Goal: Transaction & Acquisition: Purchase product/service

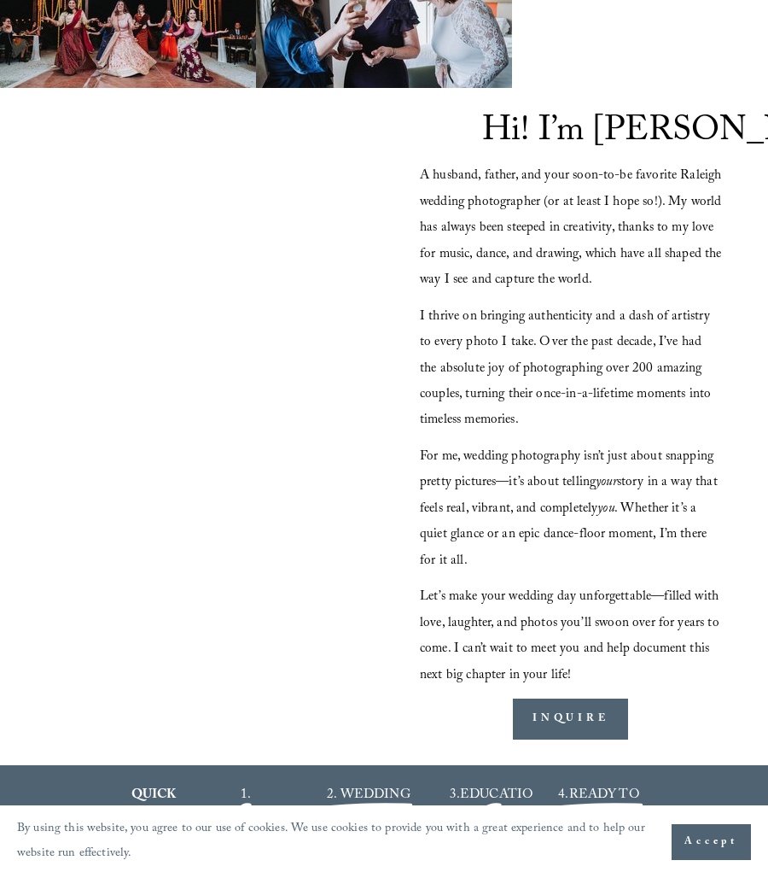
scroll to position [1969, 0]
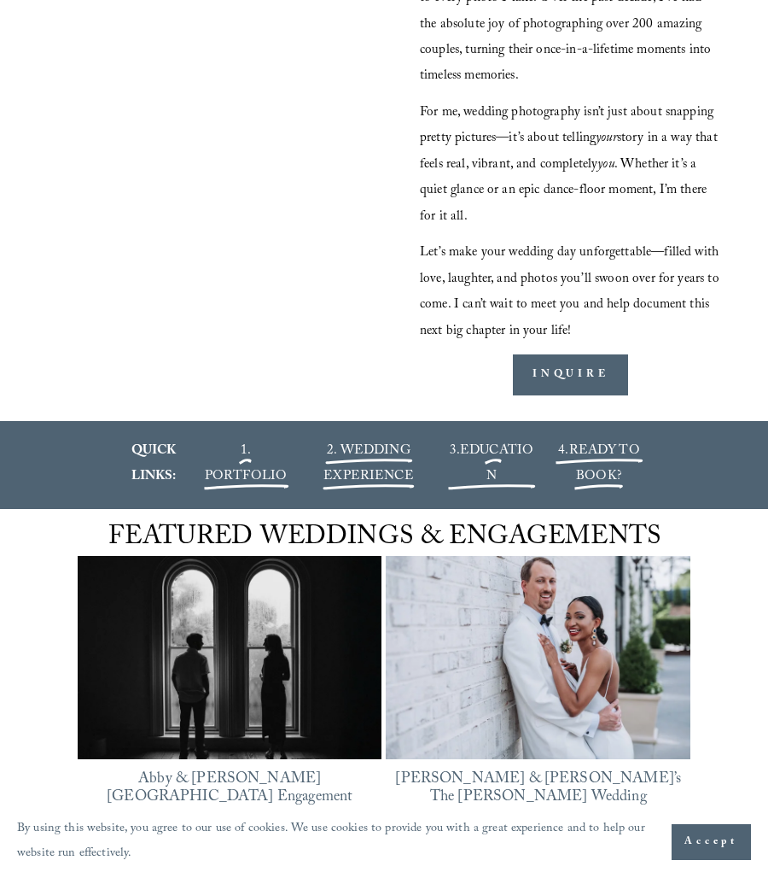
click at [494, 441] on span "EDUCATION" at bounding box center [496, 465] width 73 height 48
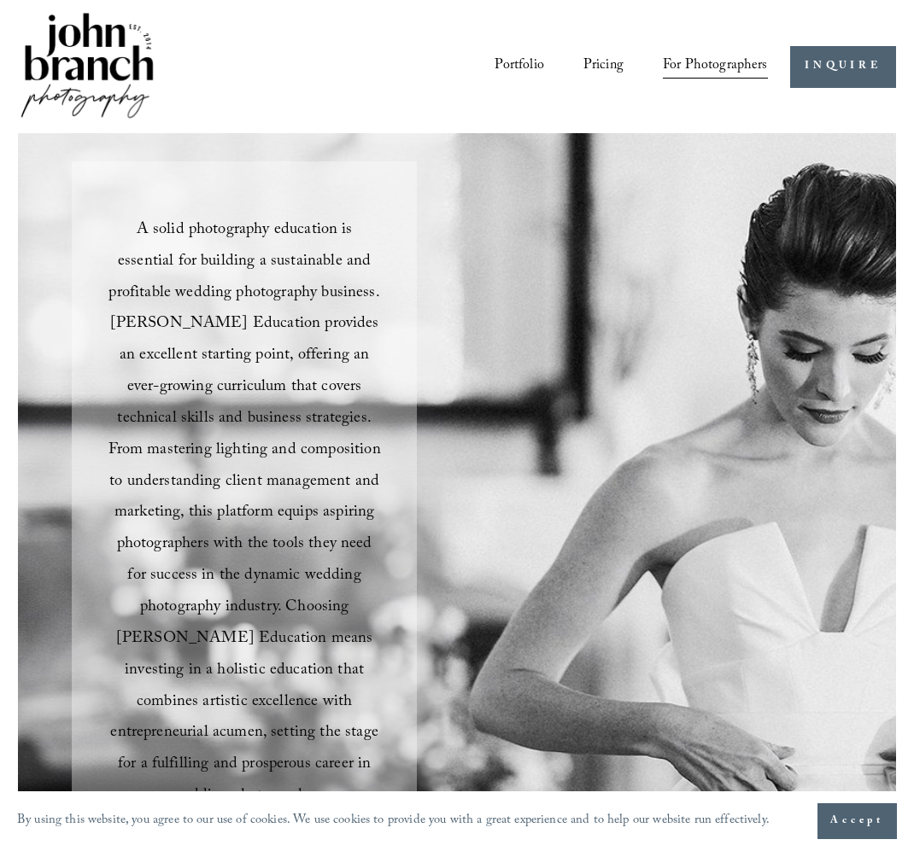
click at [714, 71] on span "For Photographers" at bounding box center [715, 66] width 105 height 27
click at [0, 0] on span "Presets" at bounding box center [0, 0] width 0 height 0
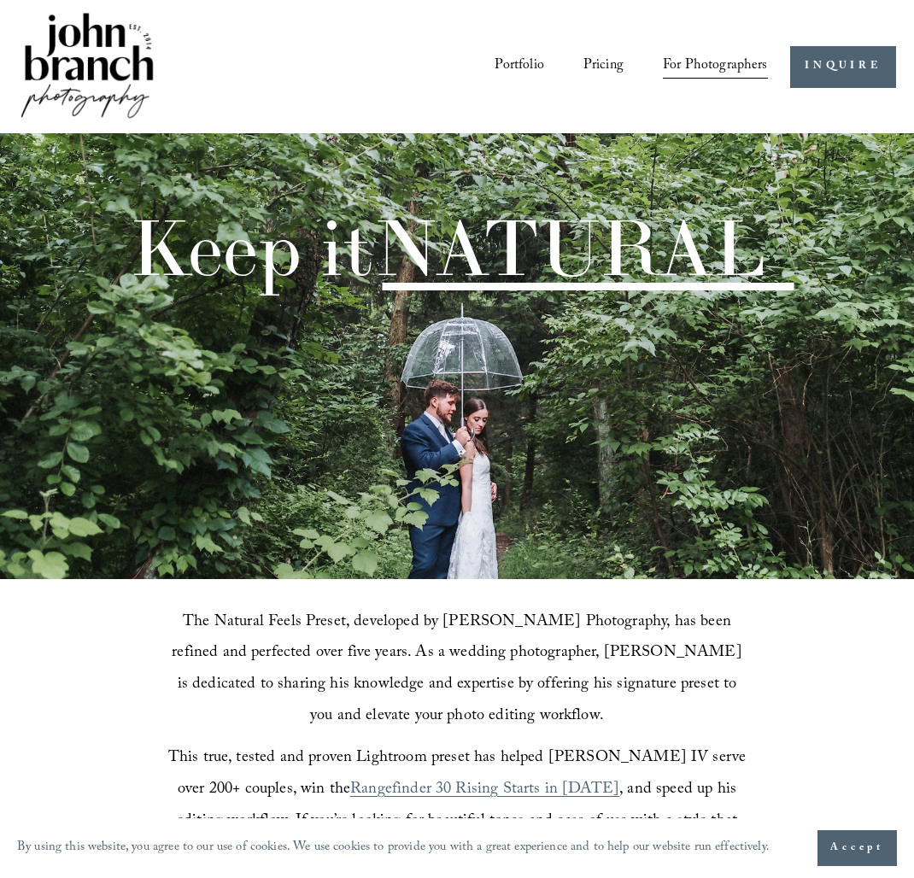
scroll to position [546, 0]
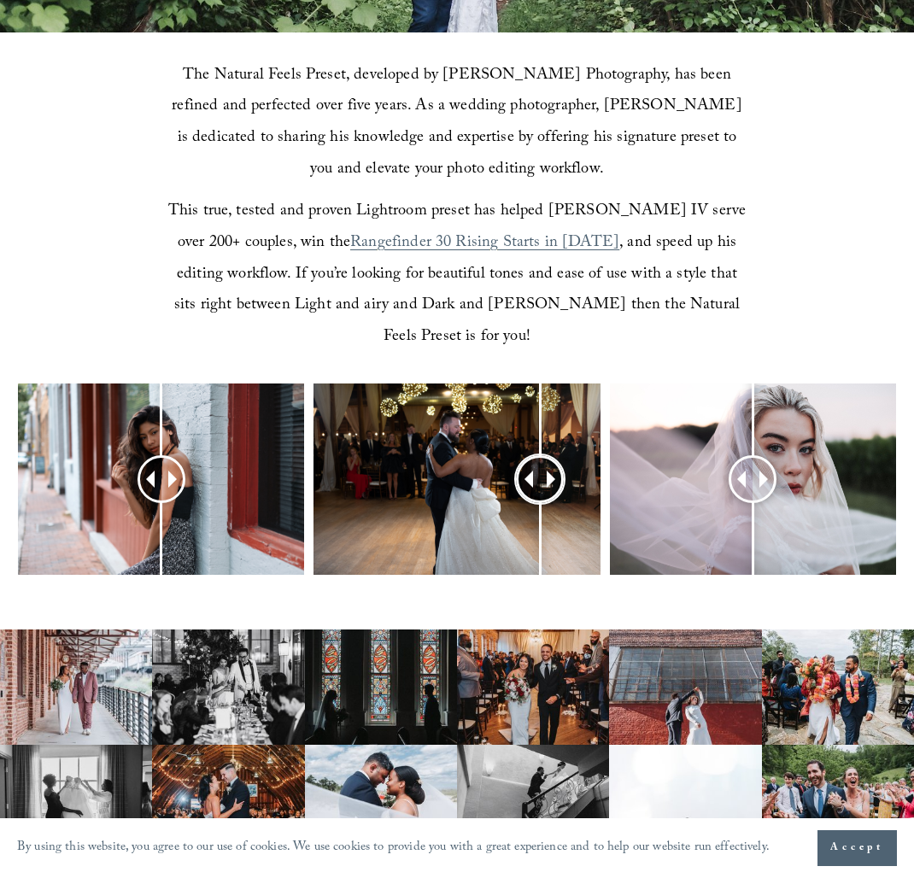
drag, startPoint x: 458, startPoint y: 441, endPoint x: 467, endPoint y: 449, distance: 12.1
click at [518, 458] on div at bounding box center [540, 480] width 44 height 44
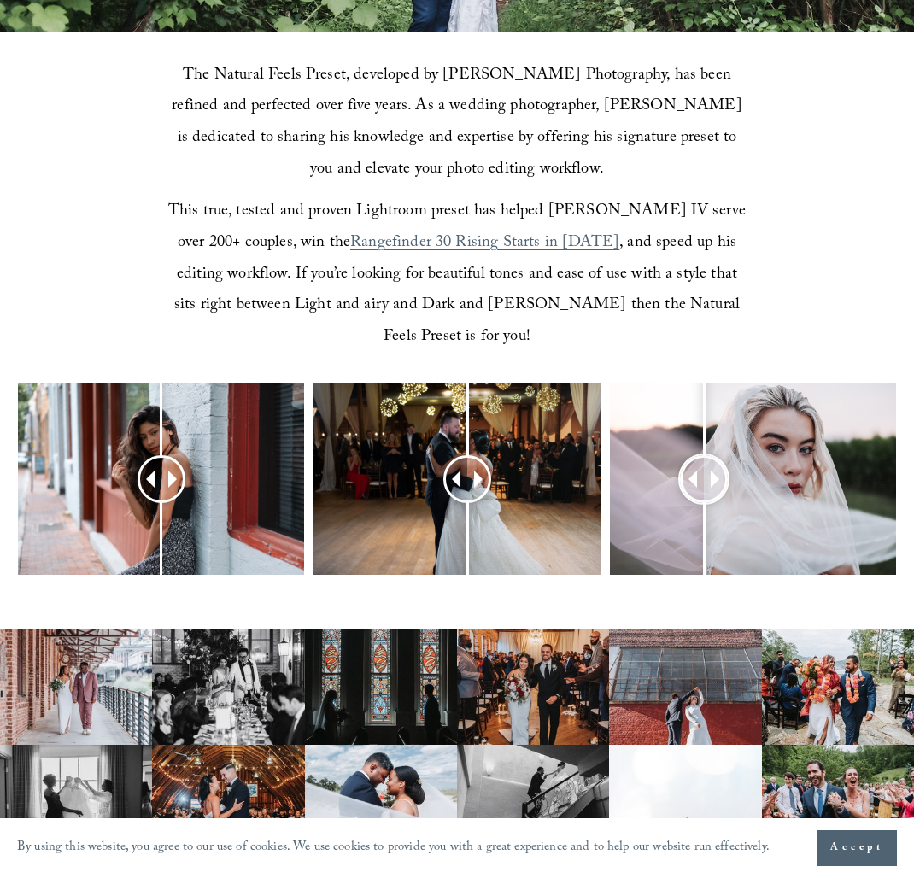
drag, startPoint x: 762, startPoint y: 445, endPoint x: 704, endPoint y: 456, distance: 59.1
click at [704, 458] on div at bounding box center [703, 479] width 43 height 43
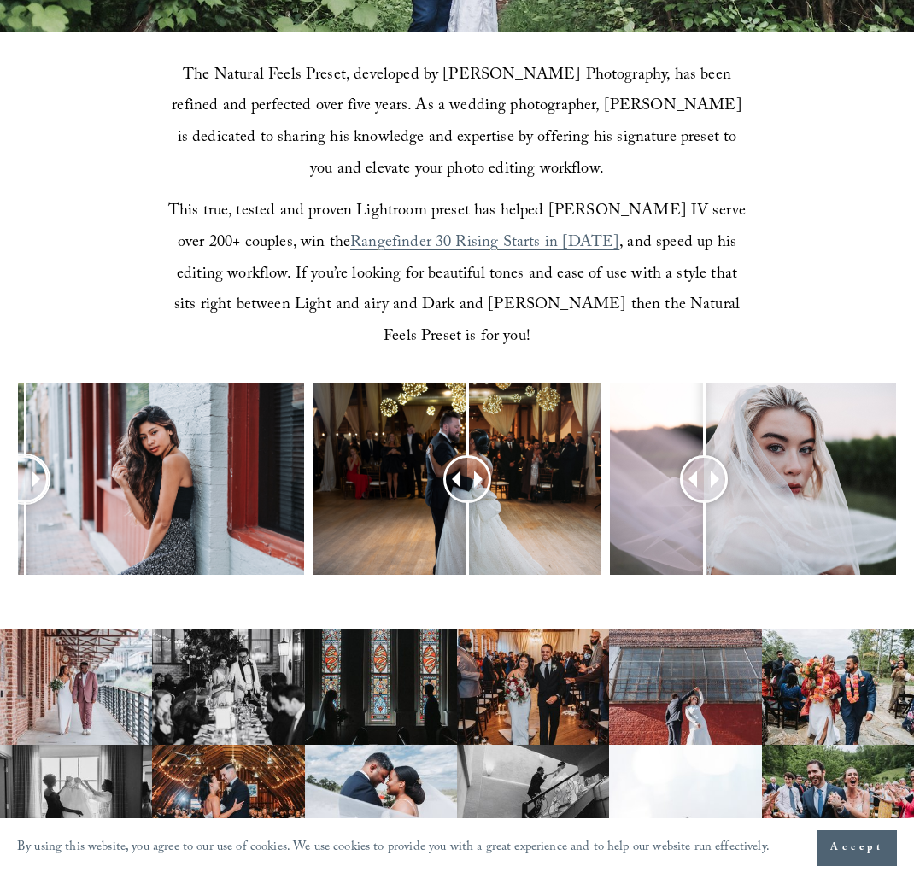
drag, startPoint x: 165, startPoint y: 437, endPoint x: 25, endPoint y: 465, distance: 142.8
click at [25, 465] on div at bounding box center [25, 480] width 44 height 44
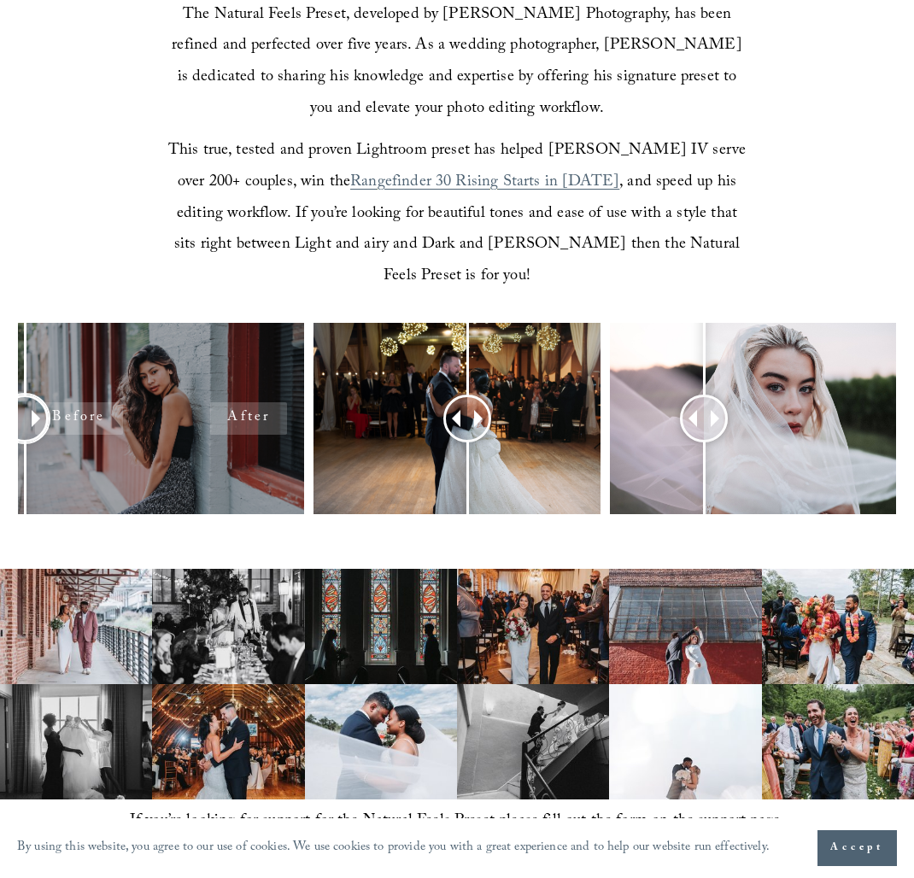
scroll to position [719, 0]
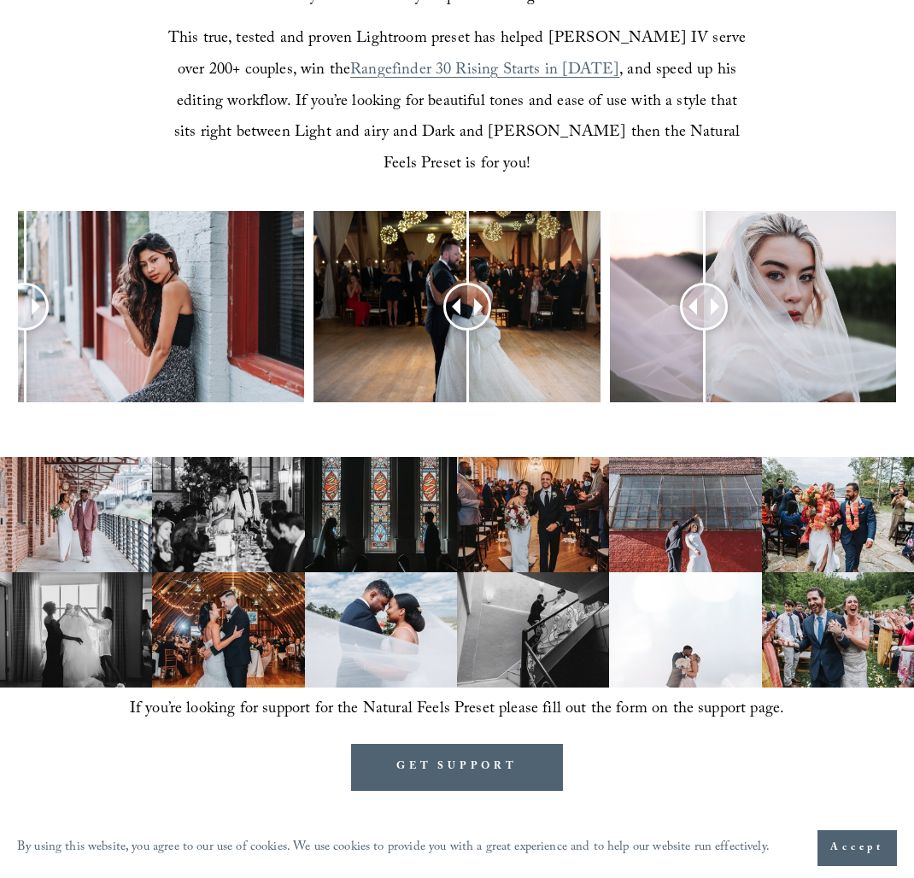
click at [435, 697] on span "If you’re looking for support for the Natural Feels Preset please fill out the …" at bounding box center [457, 710] width 655 height 26
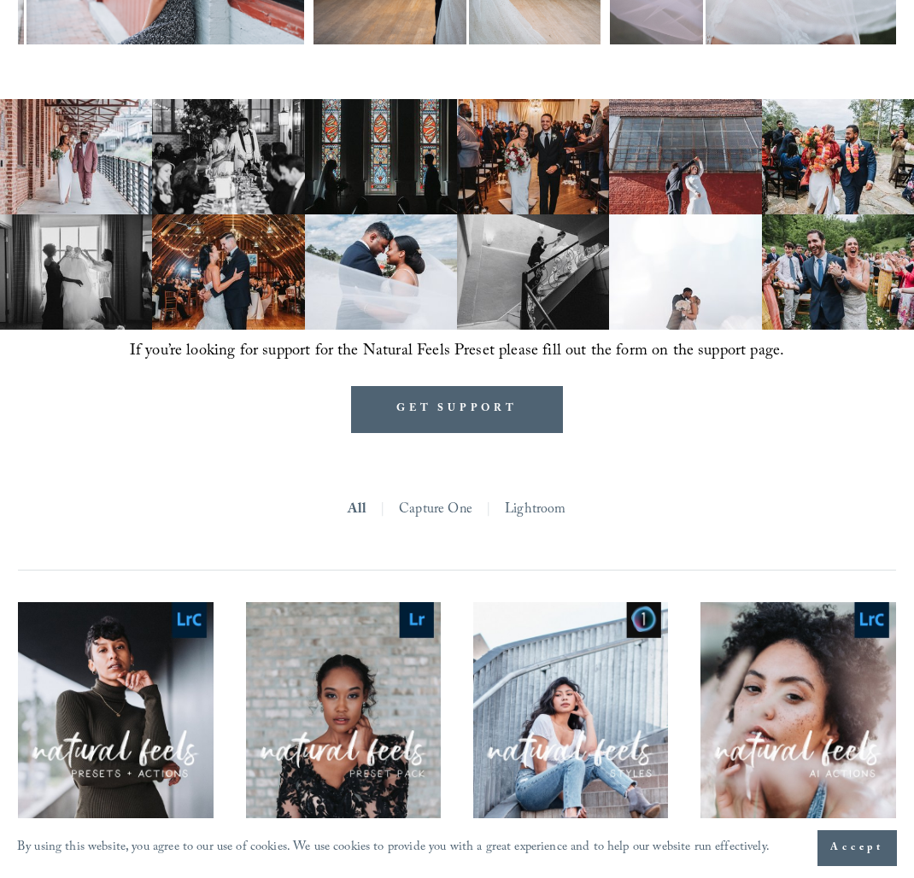
scroll to position [1185, 0]
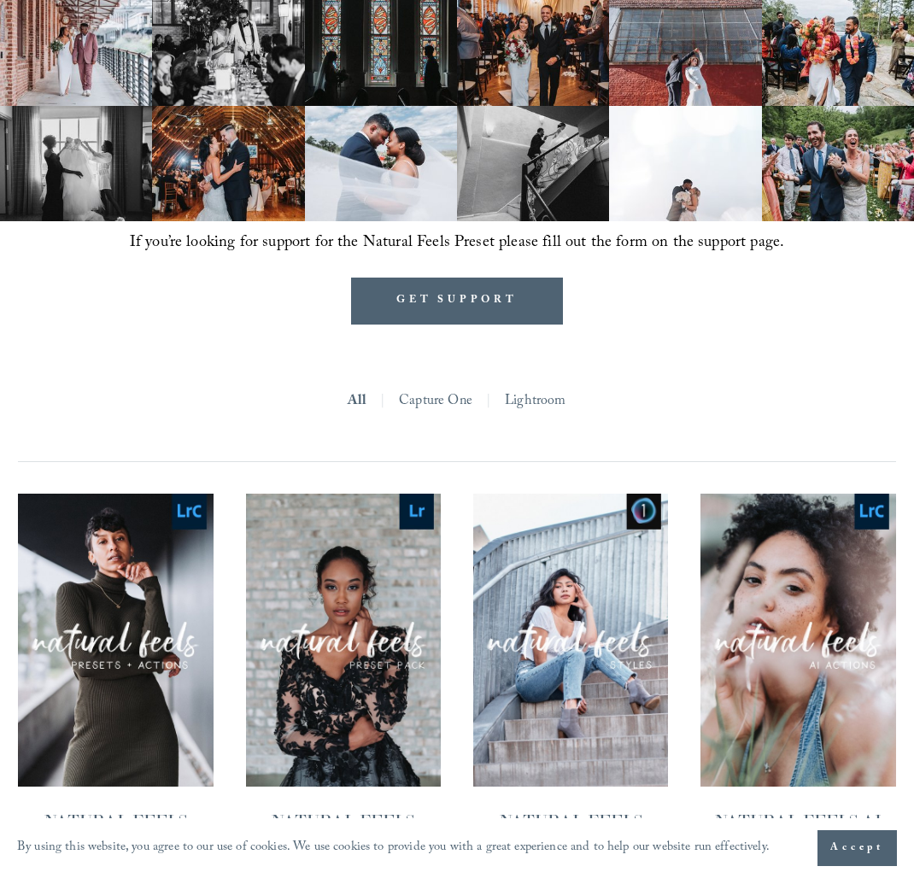
click at [540, 388] on link "Lightroom" at bounding box center [535, 401] width 61 height 27
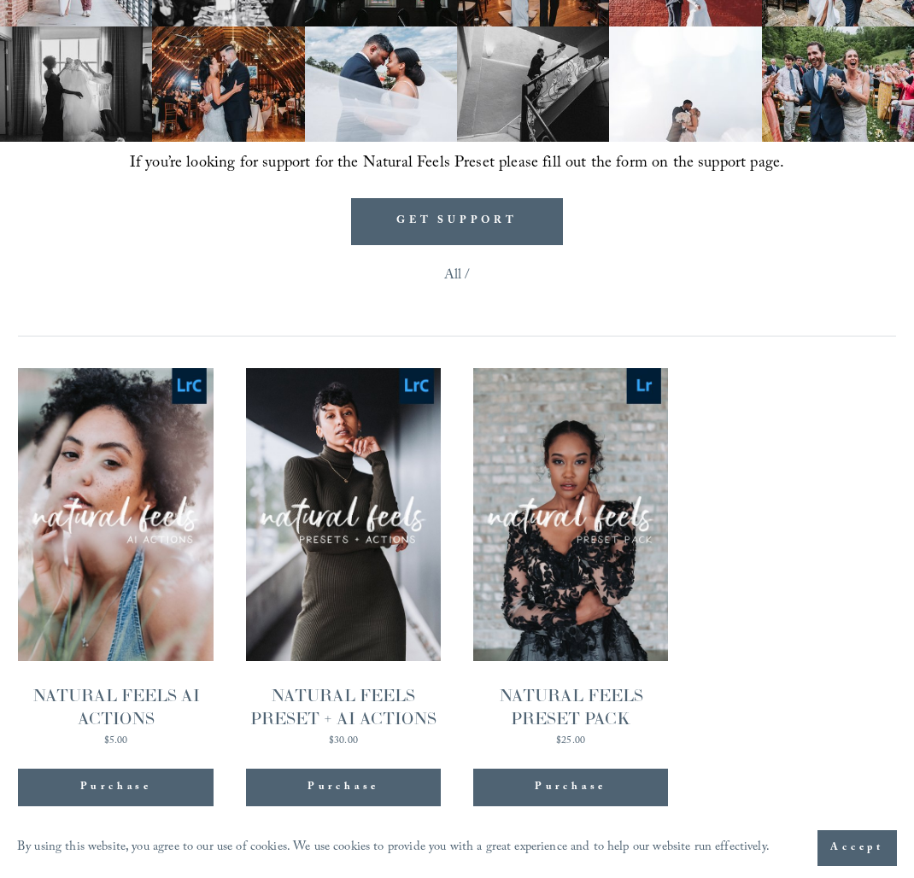
scroll to position [1375, 0]
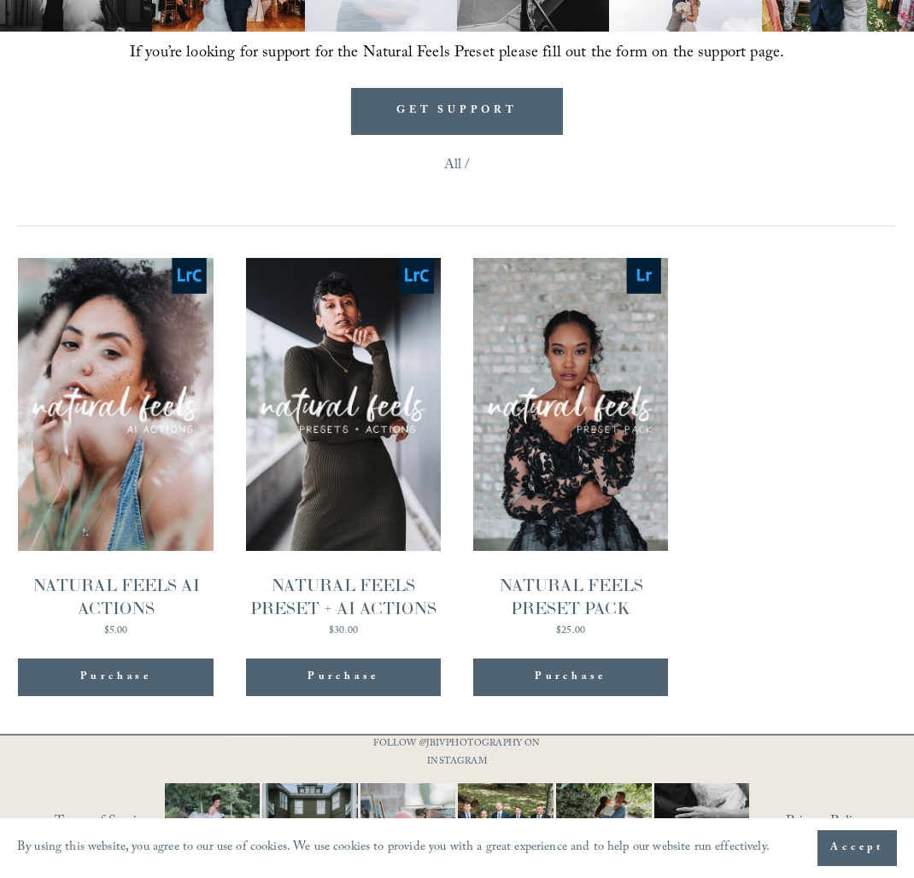
click at [353, 574] on div "NATURAL FEELS PRESET + AI ACTIONS" at bounding box center [344, 597] width 196 height 47
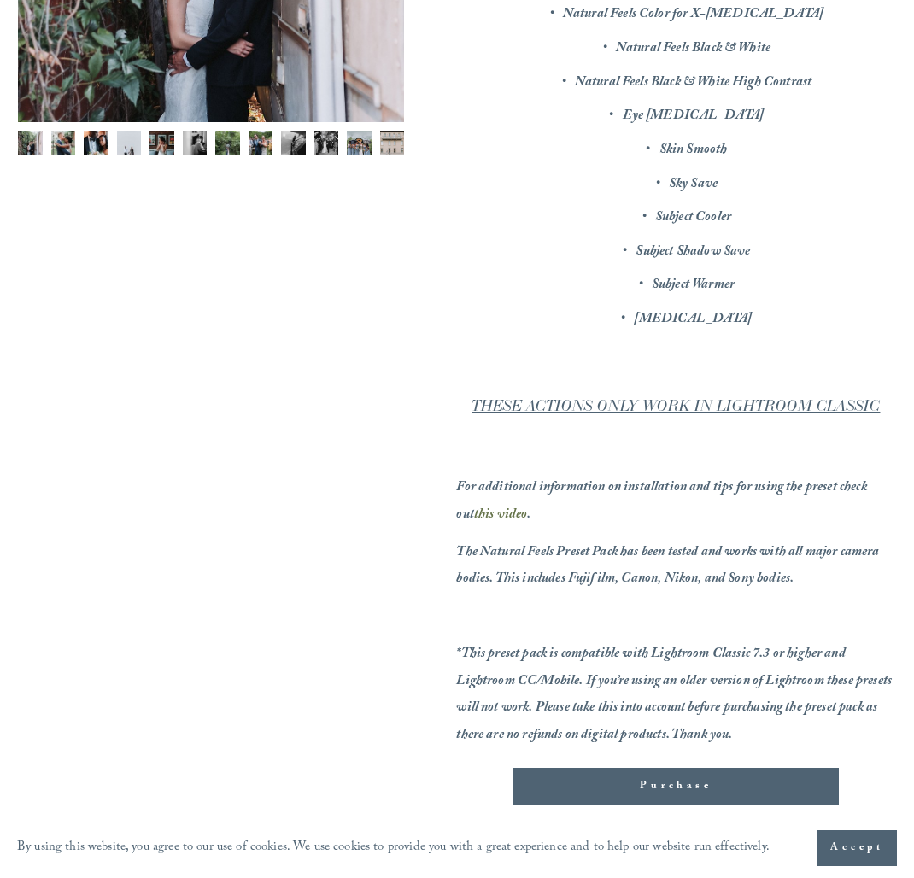
scroll to position [509, 0]
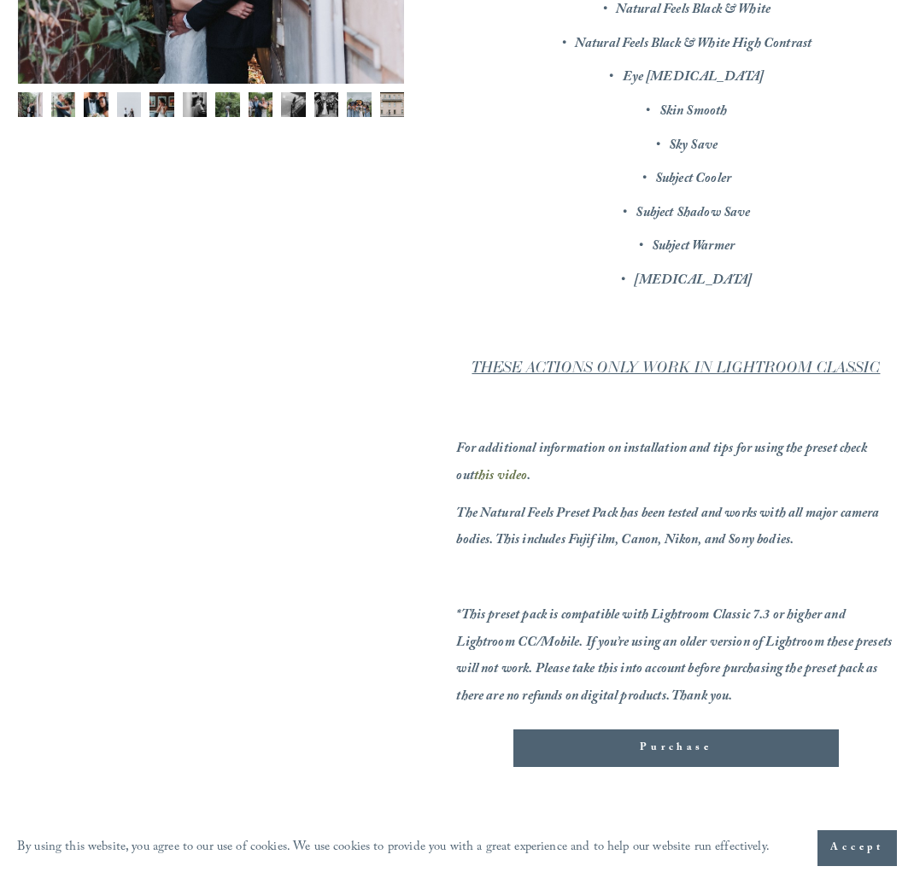
click at [772, 615] on p "*This preset pack is compatible with Lightroom Classic 7.3 or higher and Lightr…" at bounding box center [675, 657] width 439 height 108
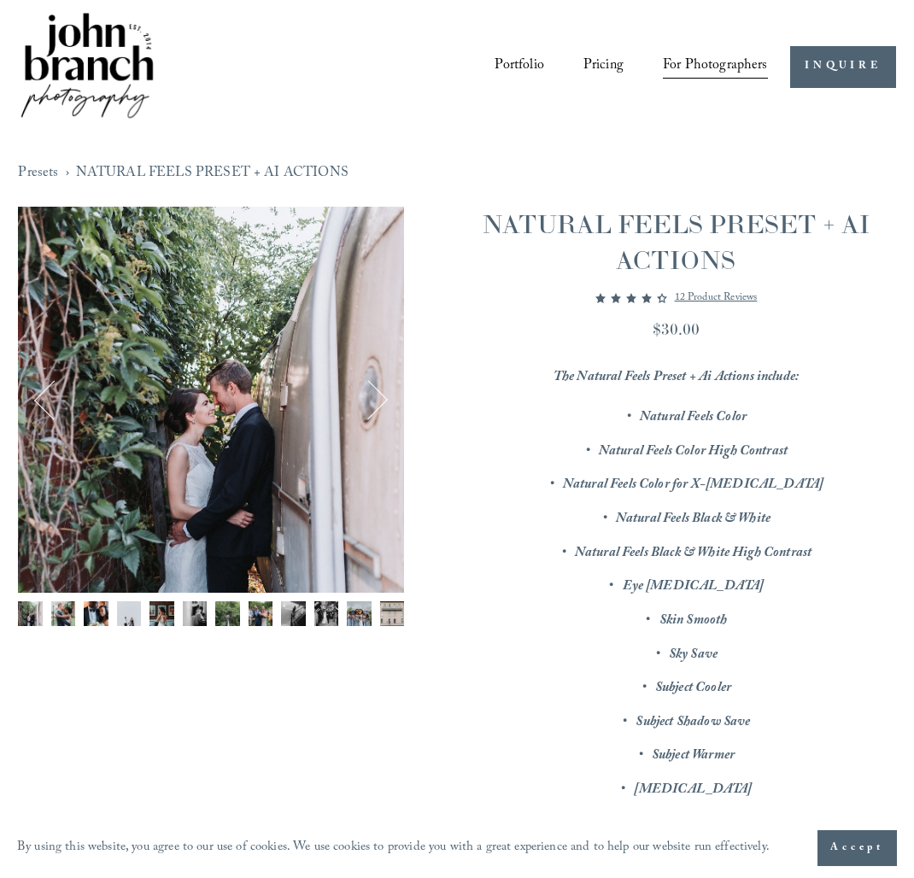
scroll to position [0, 0]
click at [380, 397] on button "Next" at bounding box center [368, 399] width 44 height 44
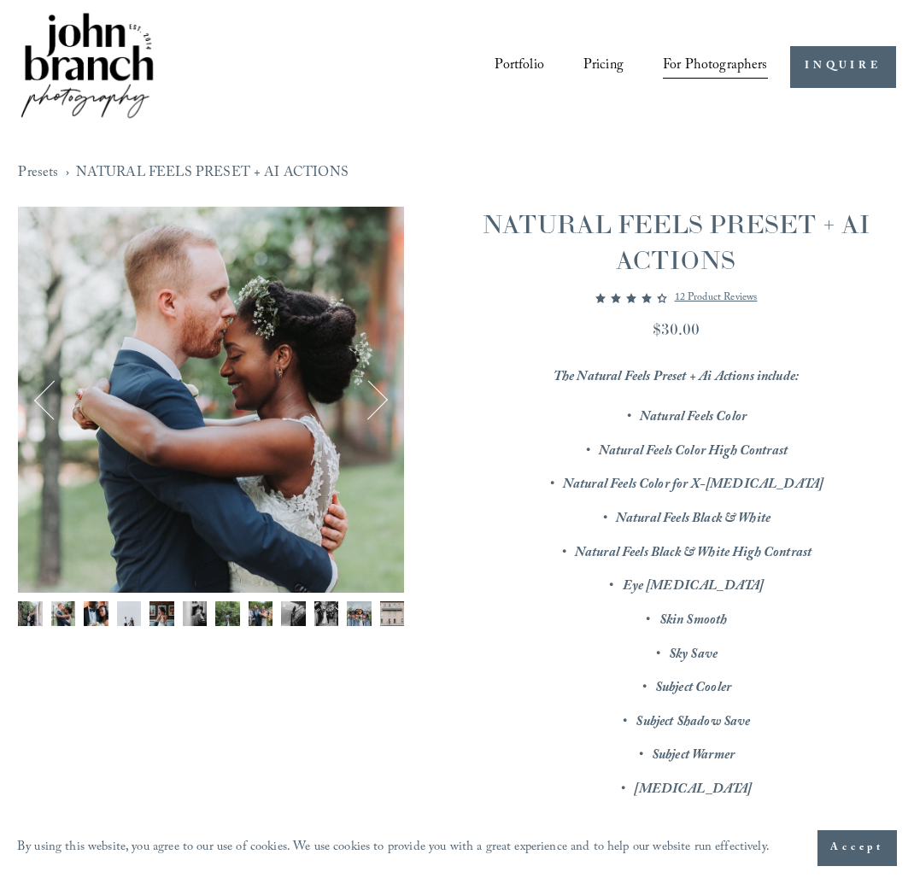
click at [380, 397] on button "Next" at bounding box center [368, 399] width 44 height 44
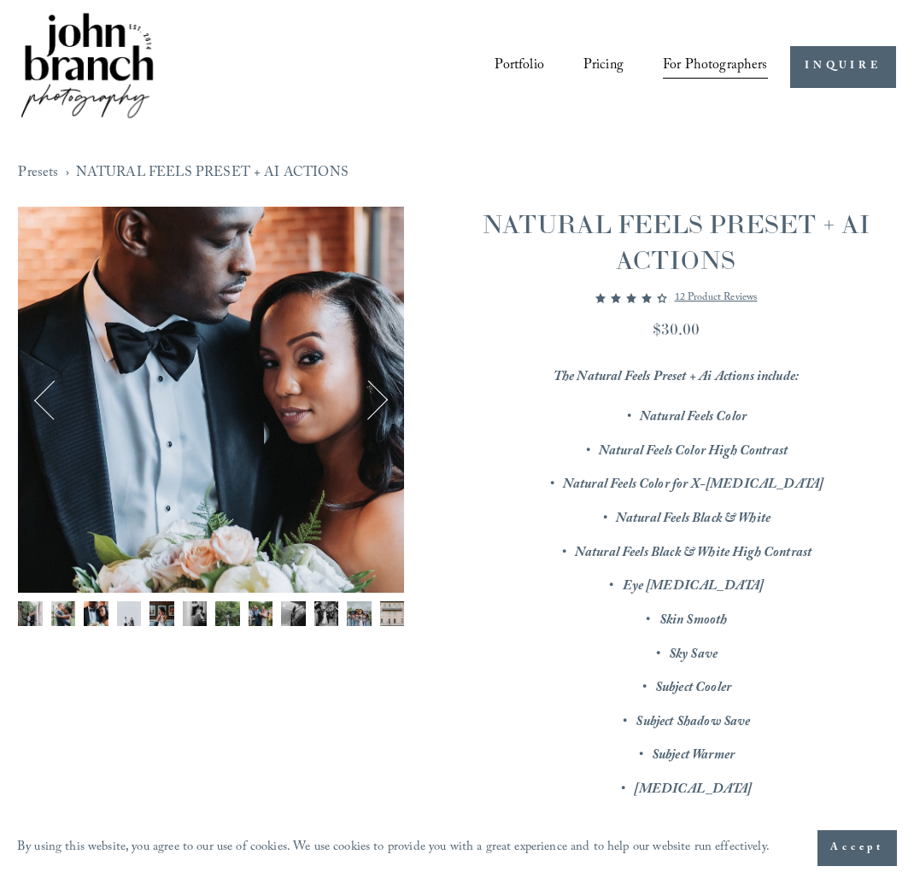
click at [380, 397] on button "Next" at bounding box center [368, 399] width 44 height 44
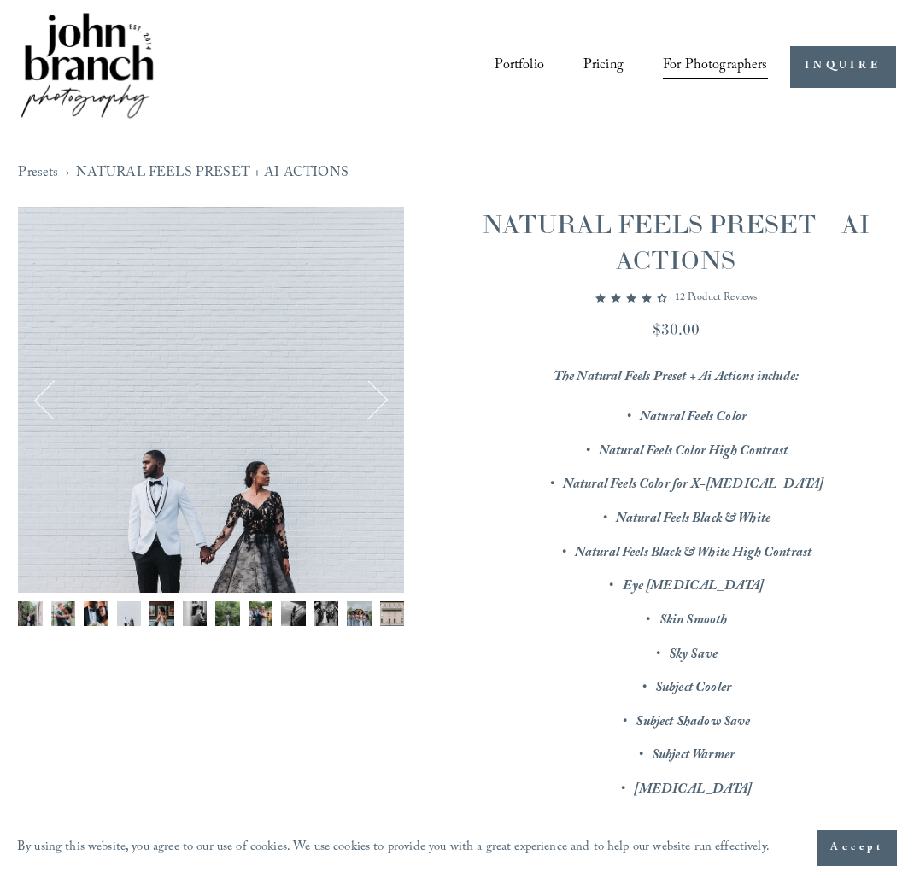
click at [380, 397] on button "Next" at bounding box center [368, 399] width 44 height 44
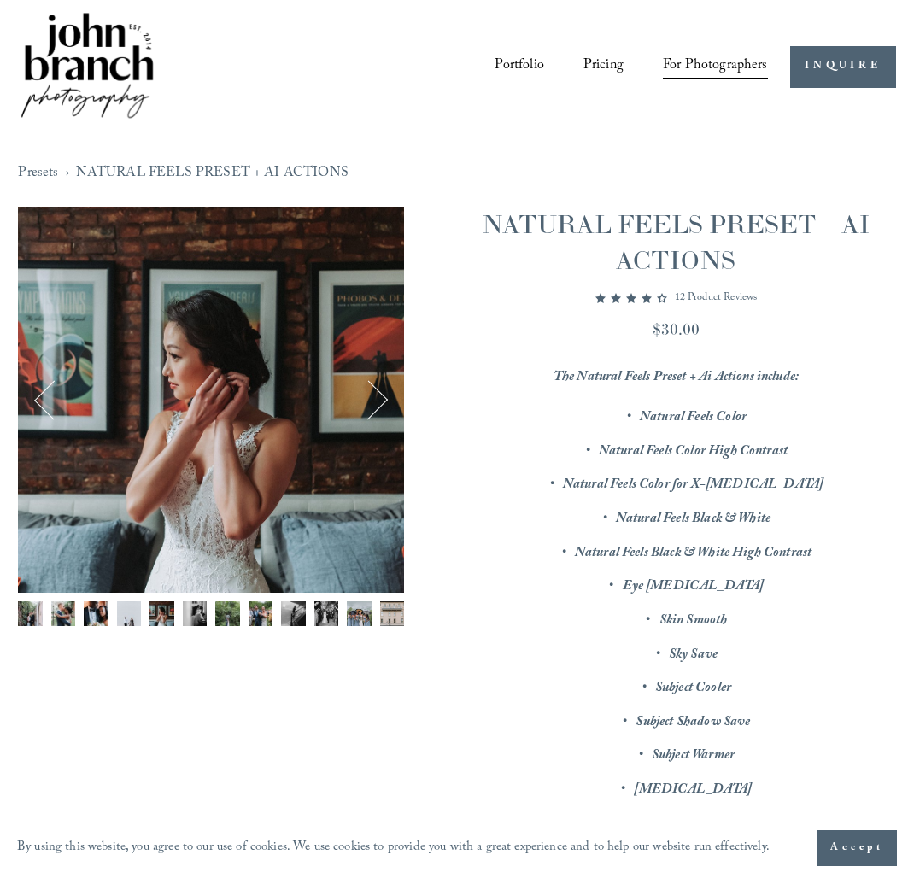
click at [380, 397] on button "Next" at bounding box center [368, 399] width 44 height 44
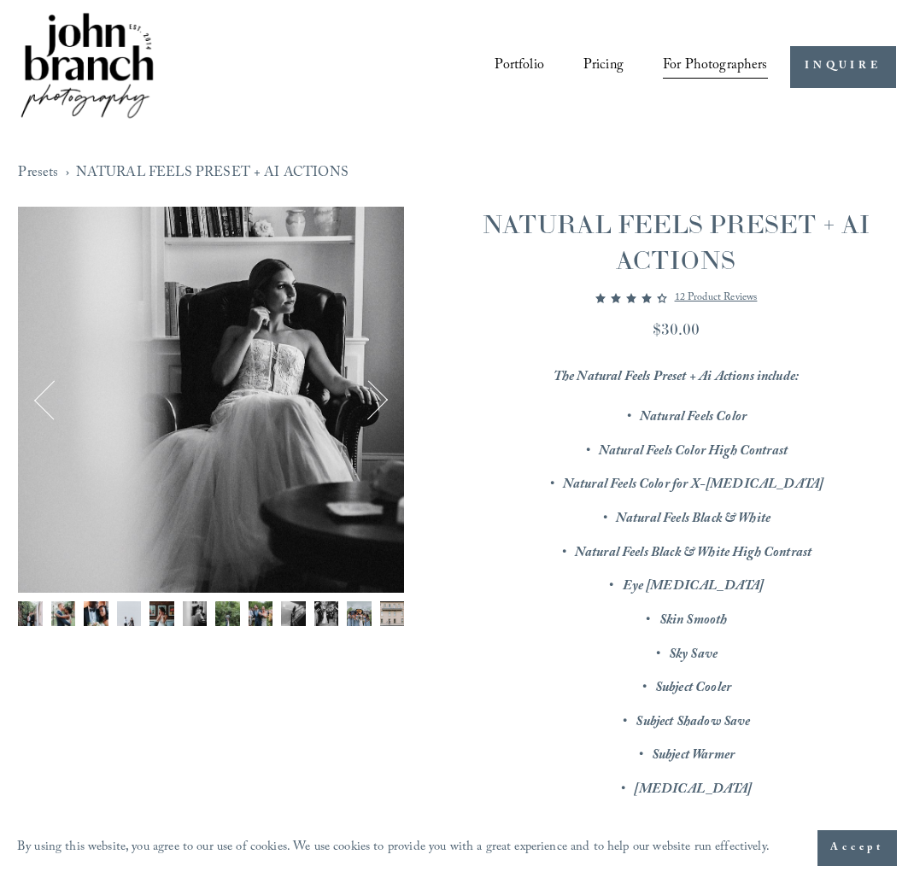
click at [380, 397] on button "Next" at bounding box center [368, 399] width 44 height 44
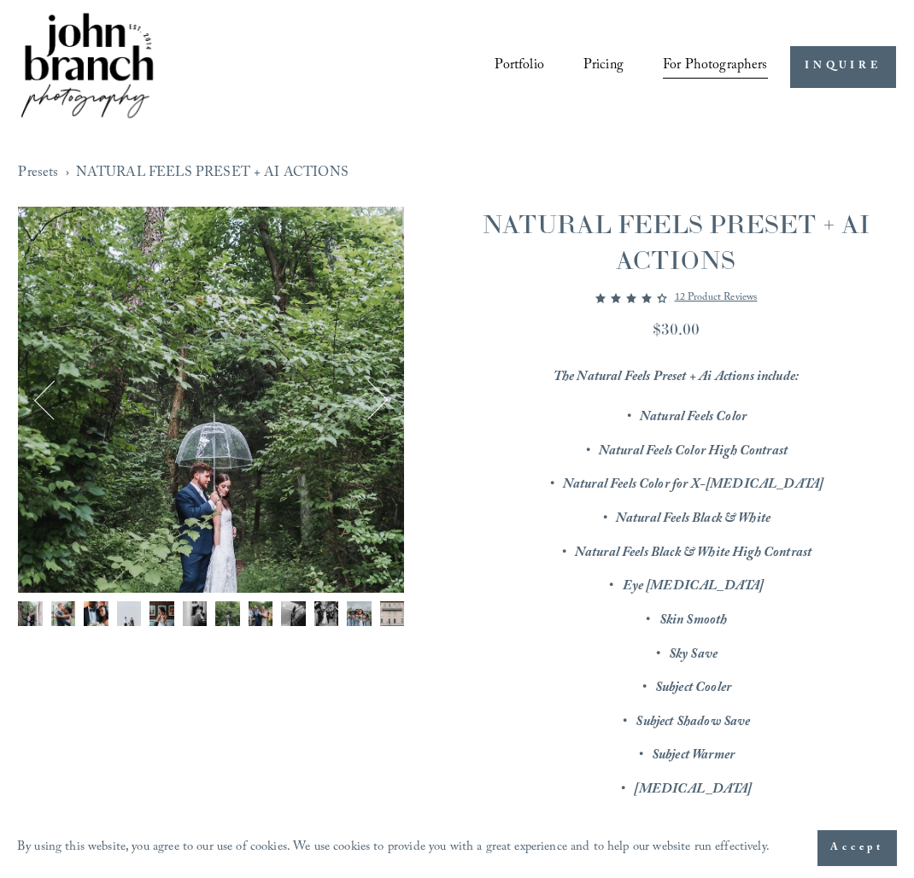
click at [731, 301] on p "12 product reviews" at bounding box center [715, 298] width 83 height 20
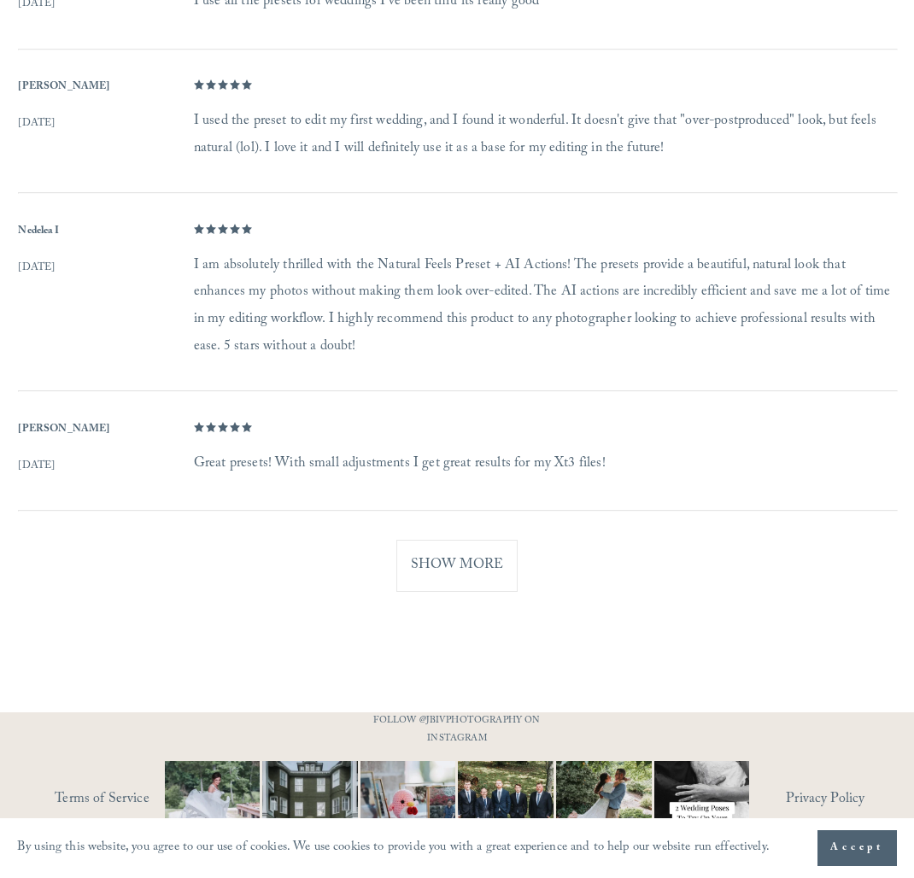
scroll to position [1701, 0]
click at [450, 540] on button "Show More" at bounding box center [456, 566] width 121 height 52
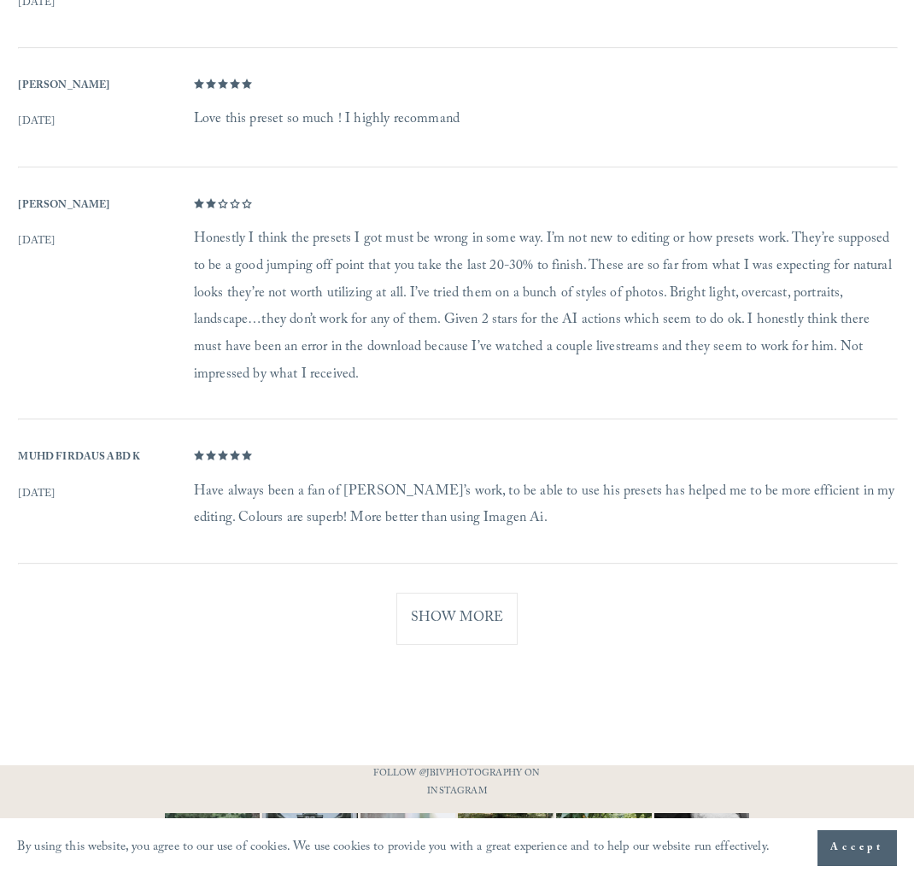
scroll to position [2565, 0]
click at [489, 591] on button "Show More" at bounding box center [456, 617] width 121 height 52
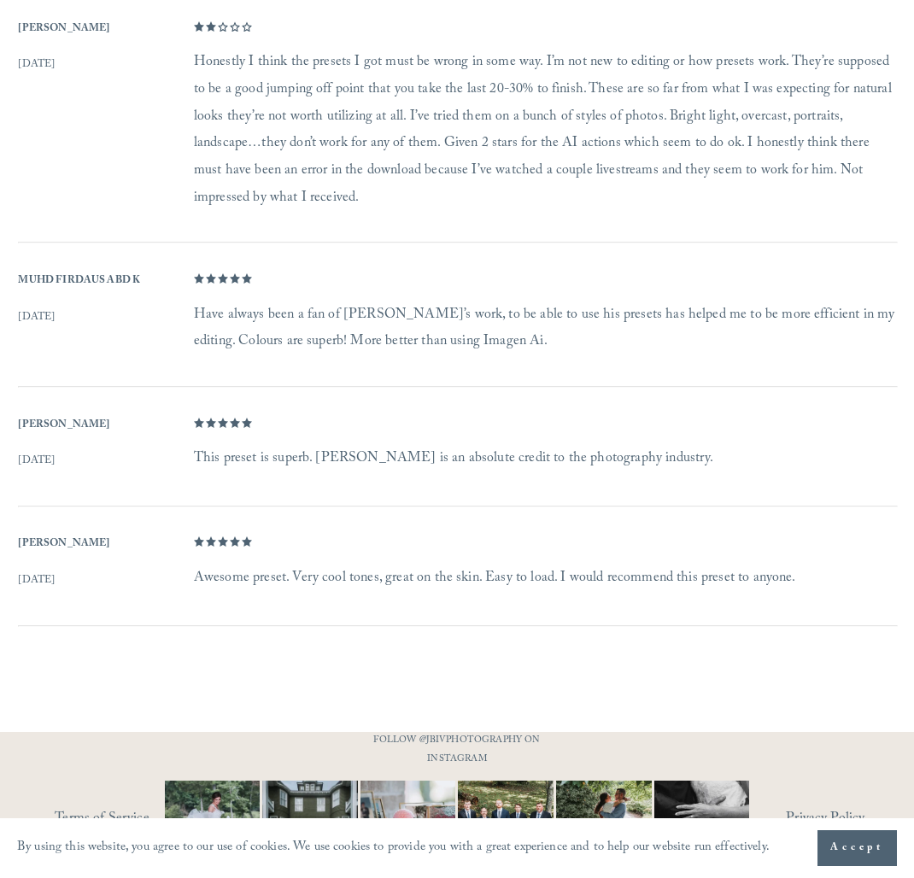
scroll to position [2739, 0]
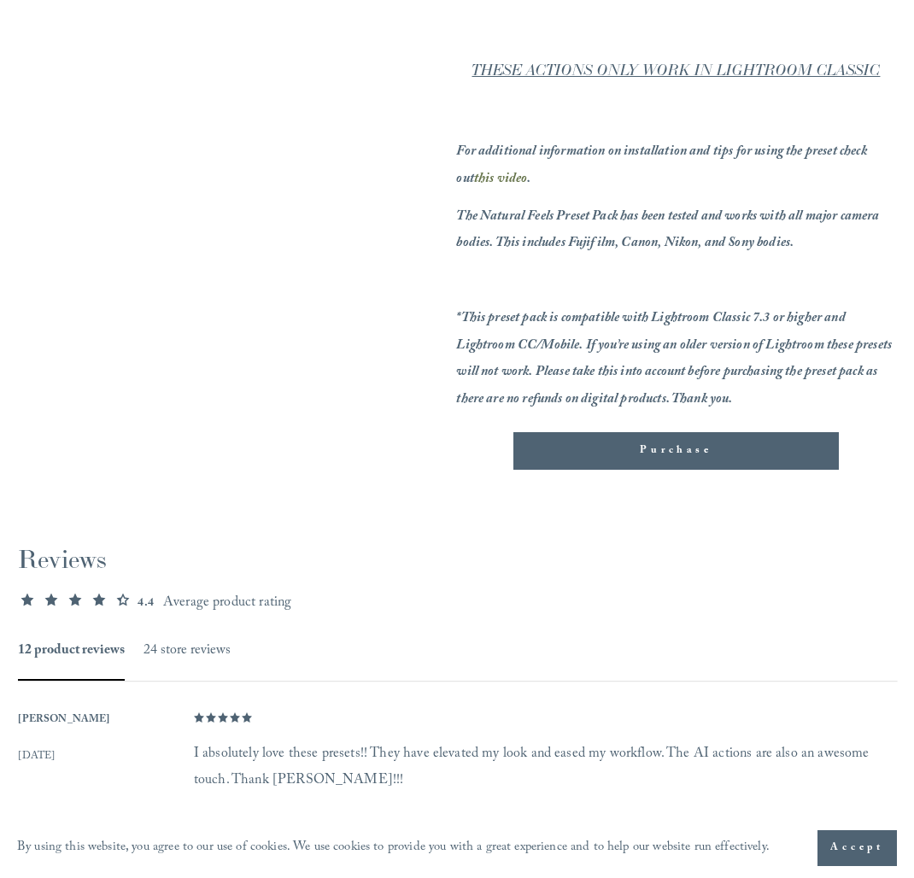
scroll to position [806, 0]
